Goal: Book appointment/travel/reservation

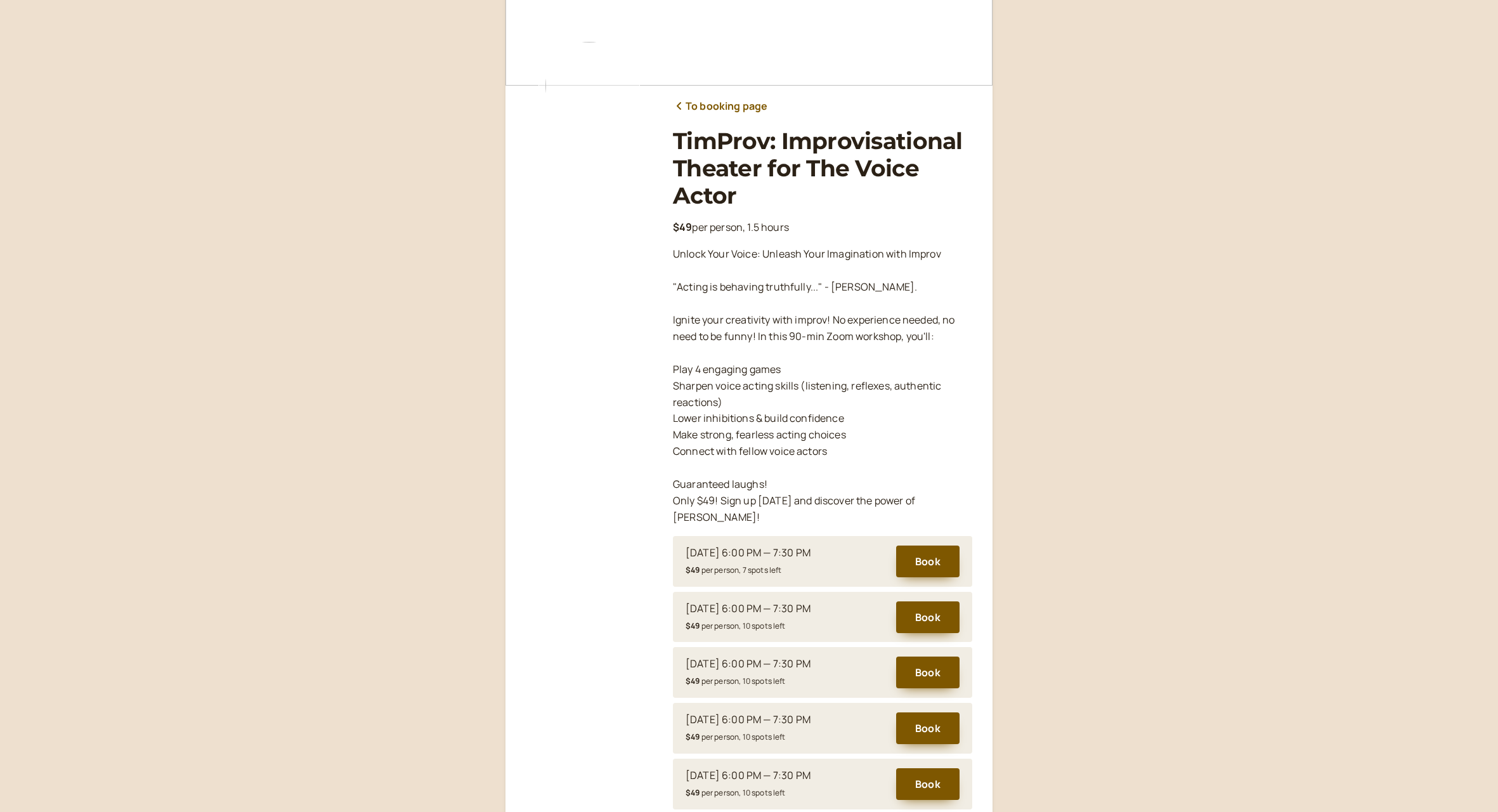
scroll to position [188, 0]
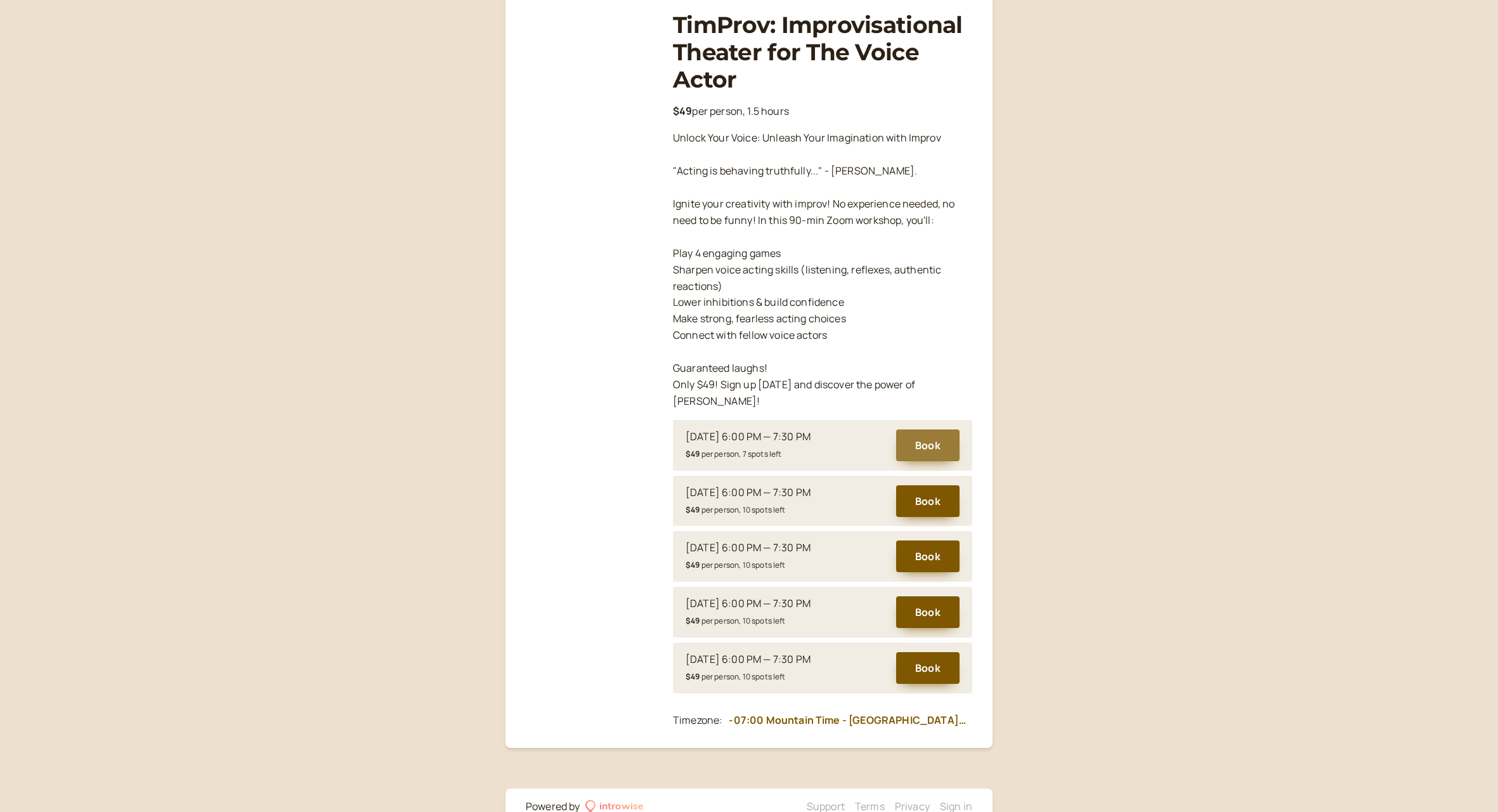
click at [929, 430] on button "Book" at bounding box center [927, 445] width 63 height 32
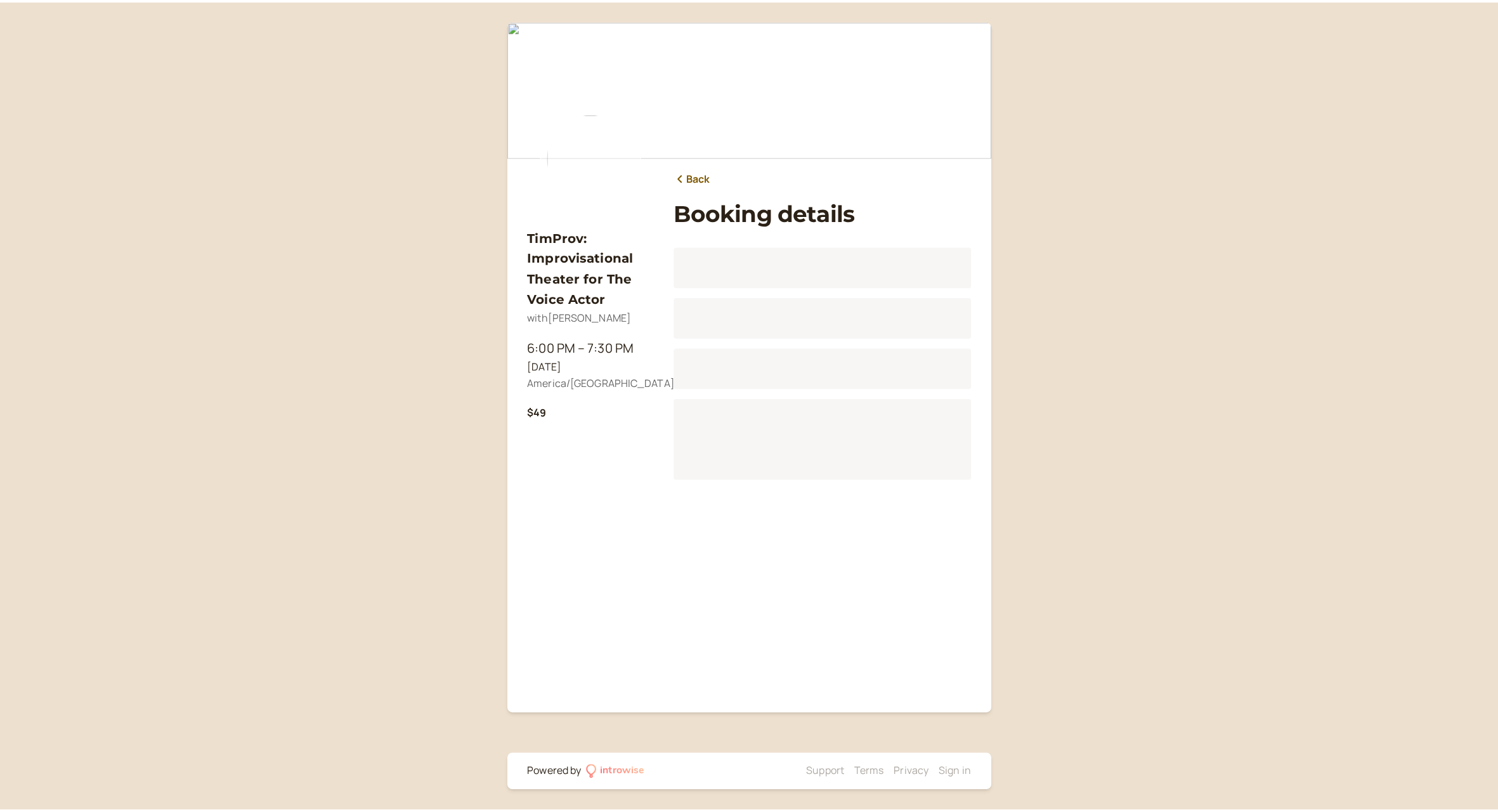
scroll to position [95, 0]
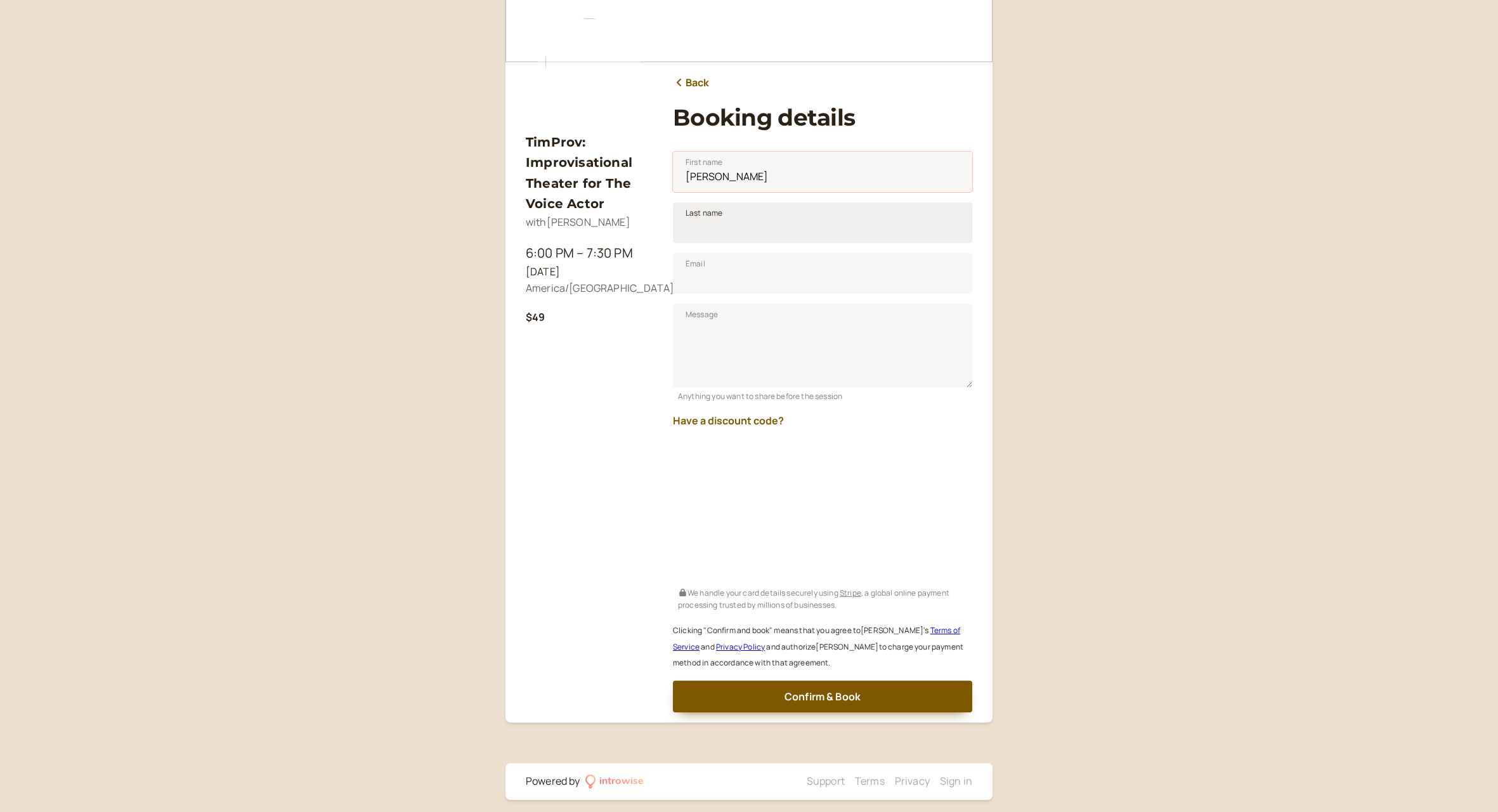
type input "[PERSON_NAME]"
type input "may"
type input "J"
type input "[PERSON_NAME][EMAIL_ADDRESS][DOMAIN_NAME]"
click at [763, 420] on button "Have a discount code?" at bounding box center [728, 420] width 111 height 12
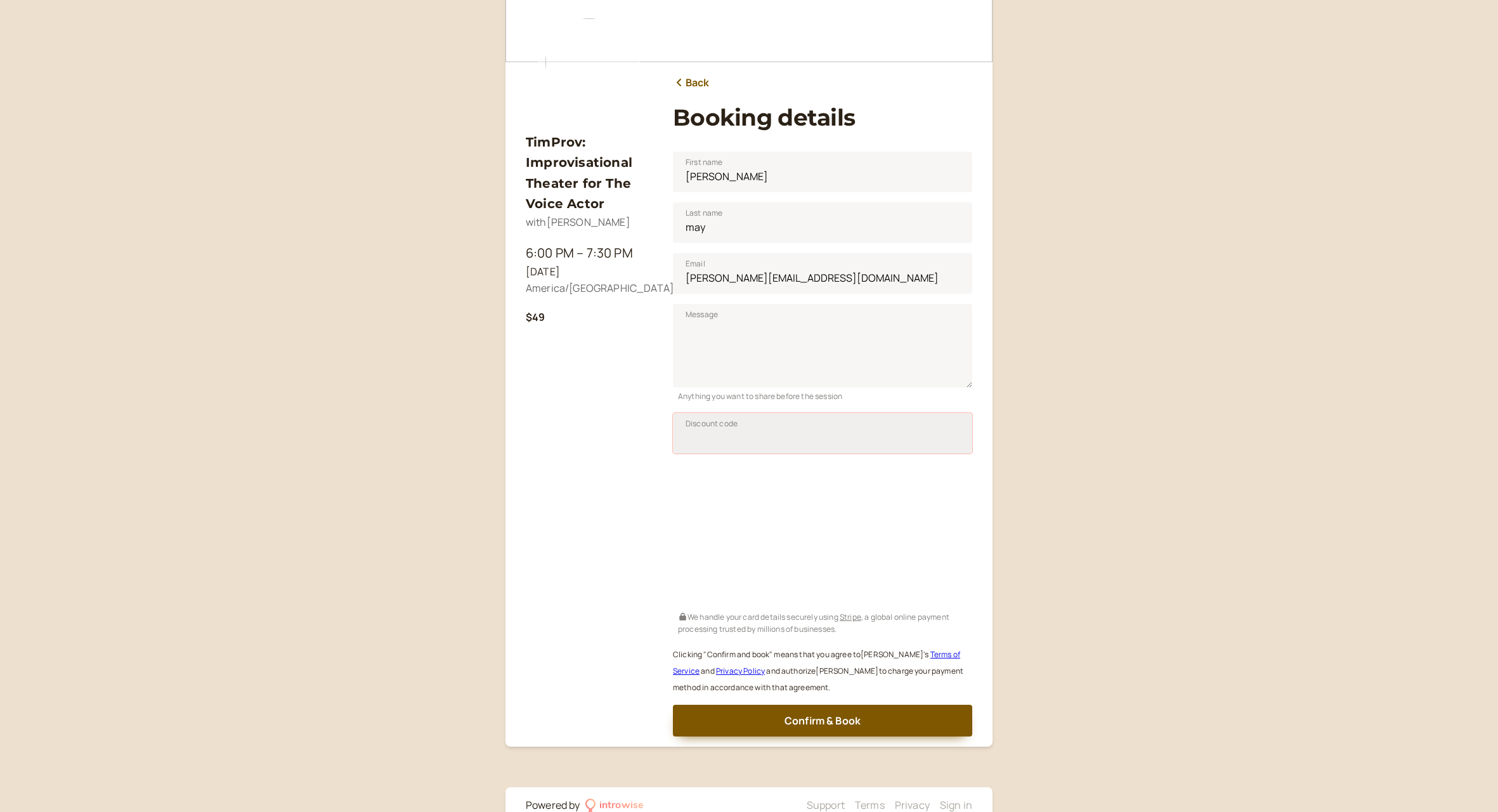
click at [759, 430] on input "Discount code" at bounding box center [822, 433] width 299 height 41
paste input "SAVPRO25"
type input "SAVPRO25"
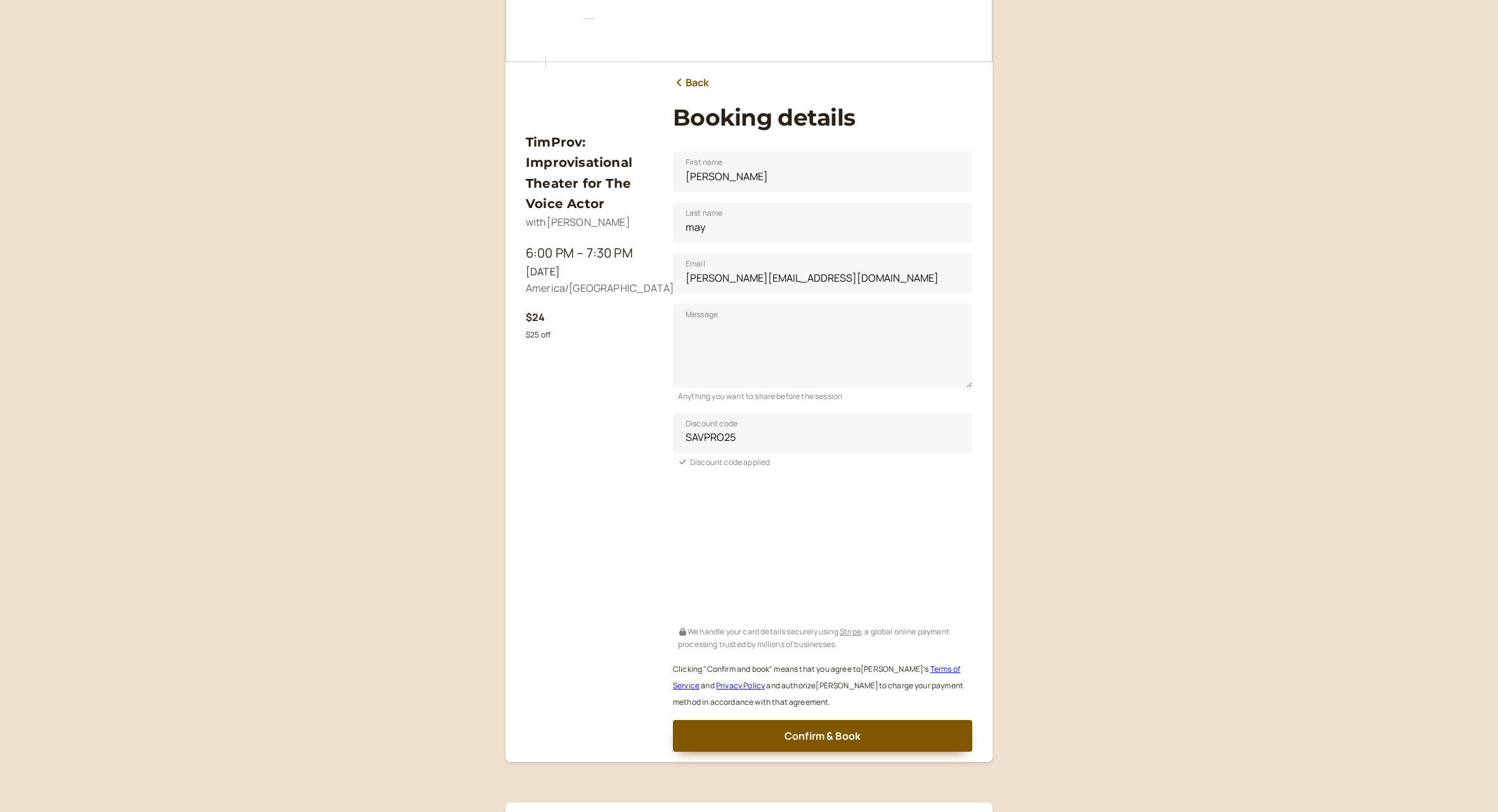
click at [603, 686] on div "TimProv: Improvisational Theater for The Voice Actor with [PERSON_NAME] 6:00 PM…" at bounding box center [589, 432] width 127 height 639
click at [823, 729] on span "Confirm & Book" at bounding box center [823, 736] width 76 height 14
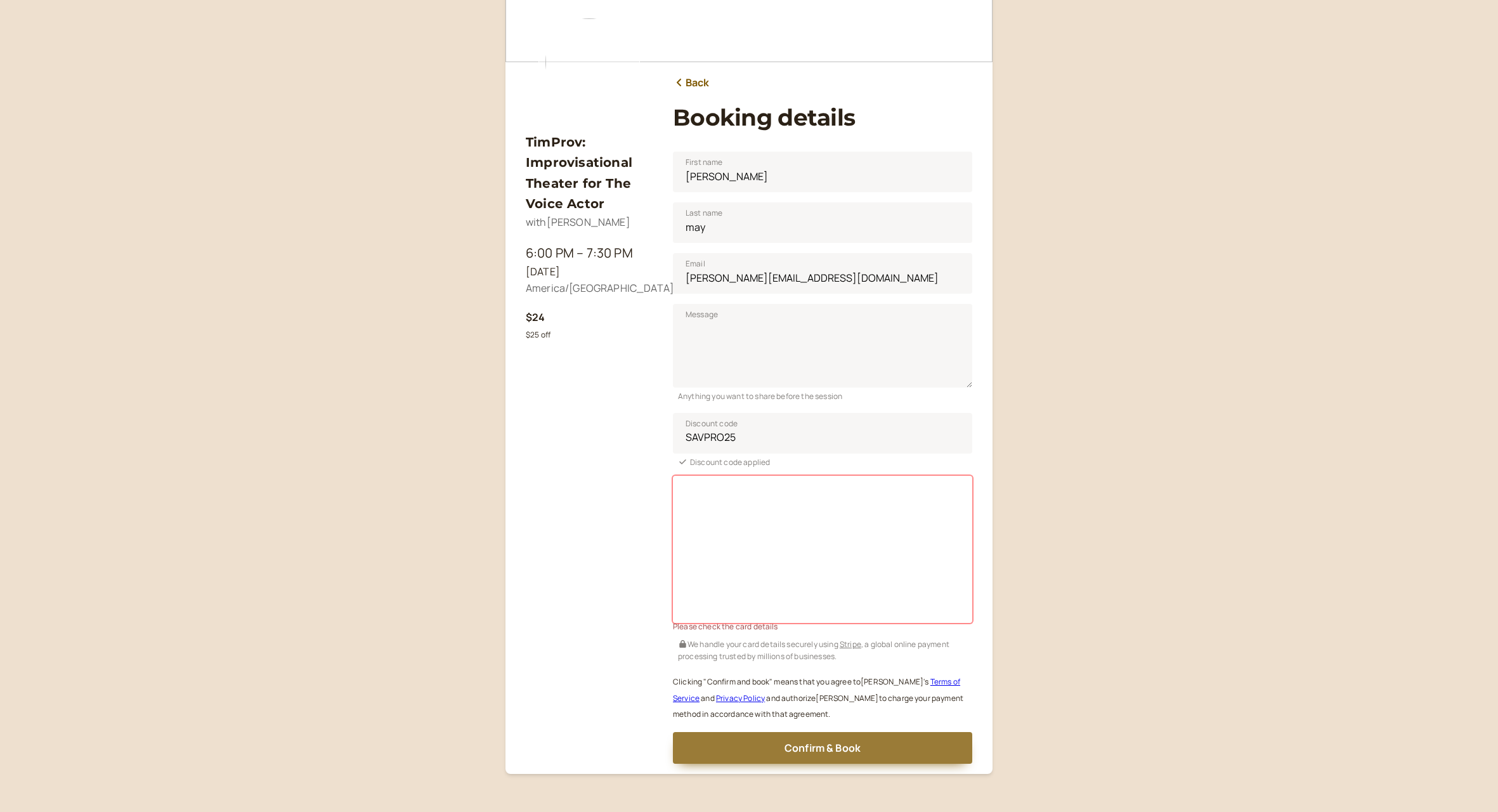
click at [817, 744] on span "Confirm & Book" at bounding box center [823, 748] width 76 height 14
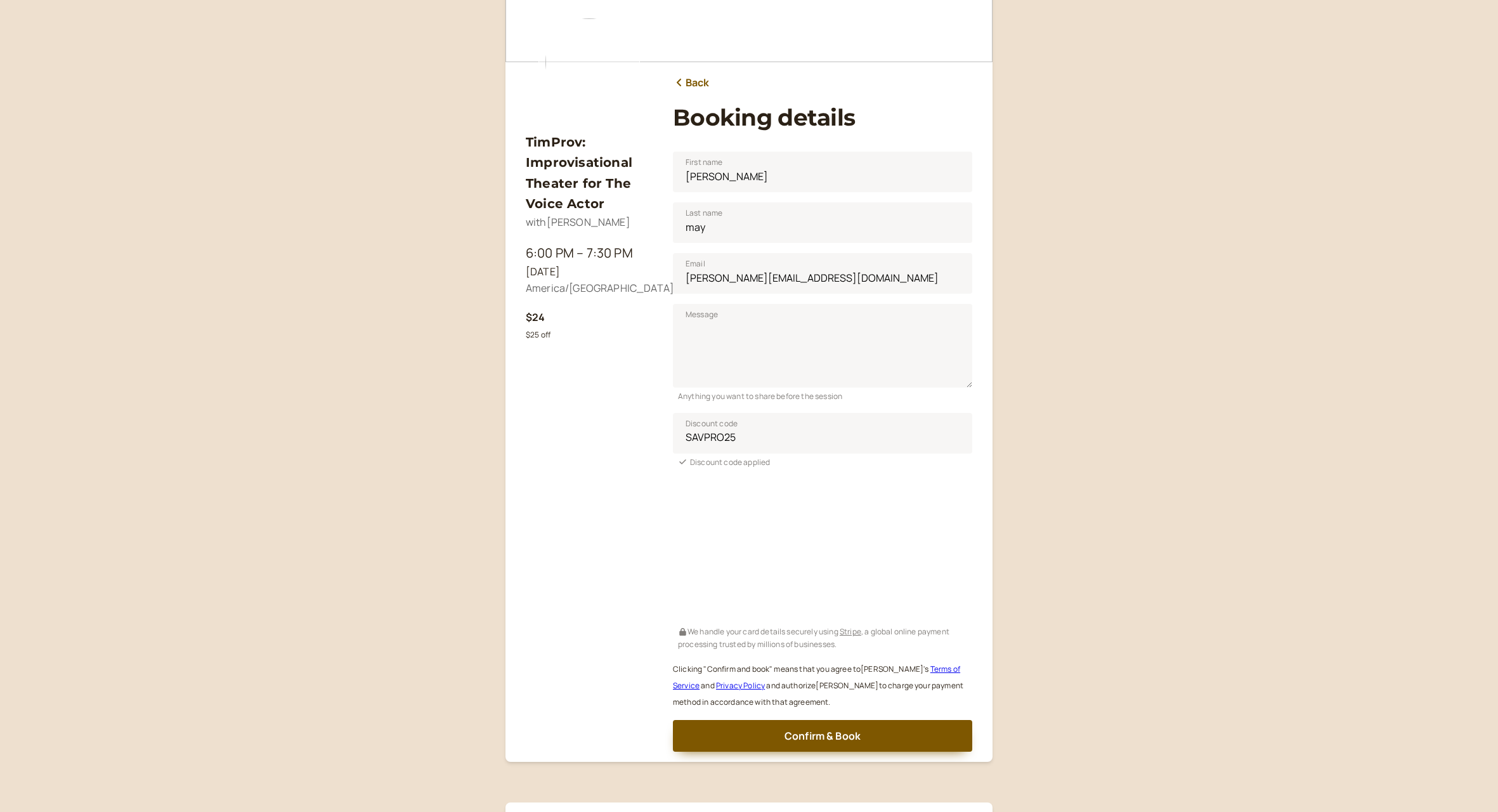
click at [865, 647] on div "We handle your card details securely using Stripe , a global online payment pro…" at bounding box center [822, 636] width 299 height 28
click at [822, 729] on span "Confirm & Book" at bounding box center [823, 736] width 76 height 14
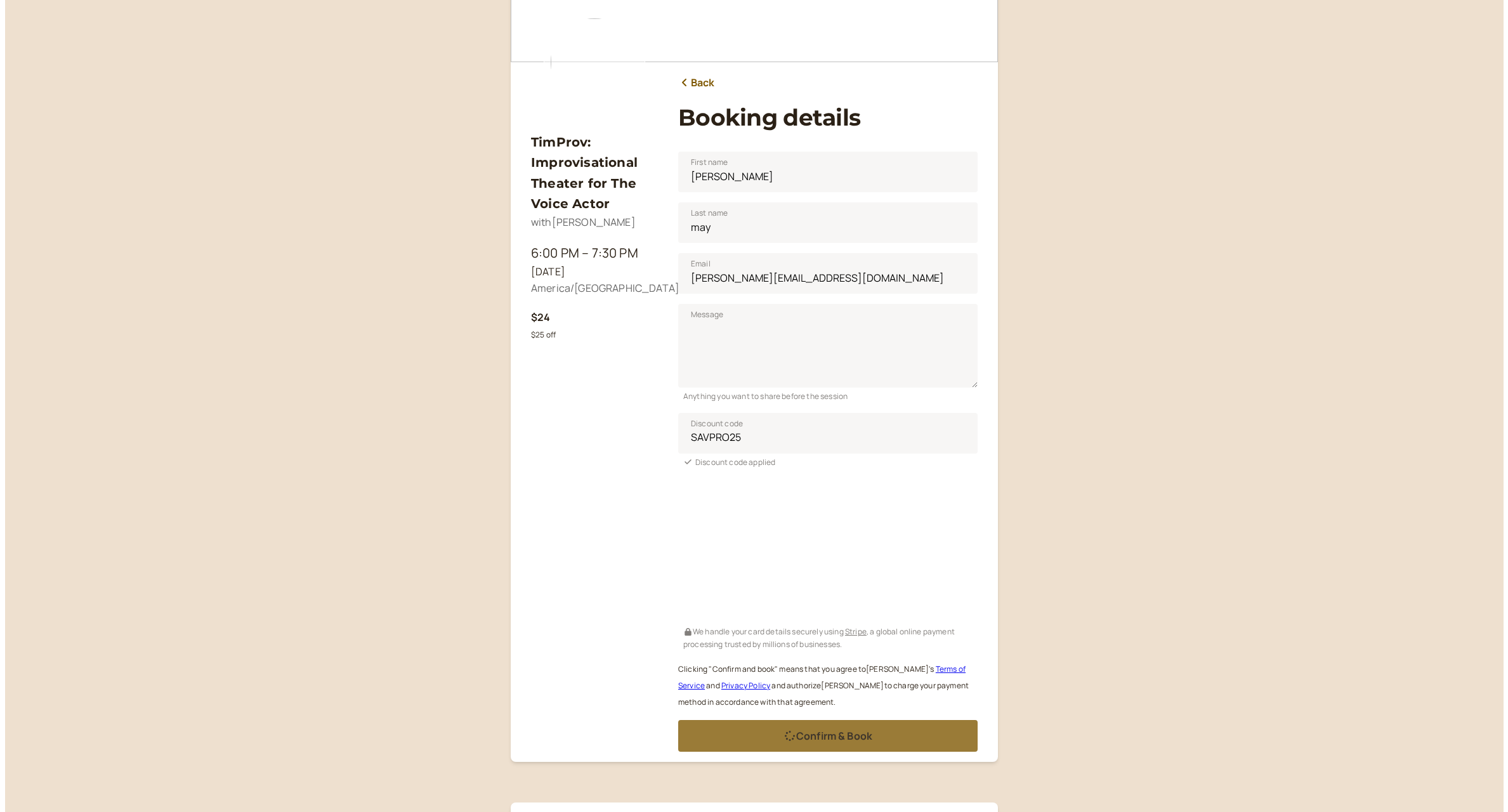
scroll to position [0, 0]
